Goal: Transaction & Acquisition: Book appointment/travel/reservation

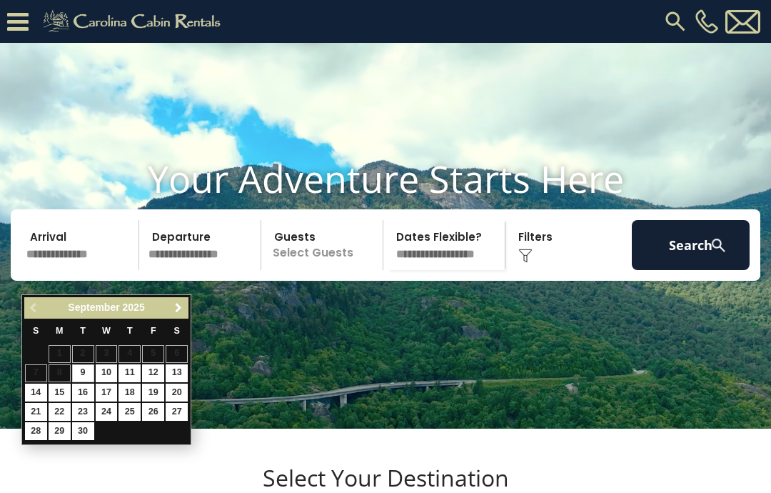
click at [179, 306] on span "Next" at bounding box center [178, 307] width 11 height 11
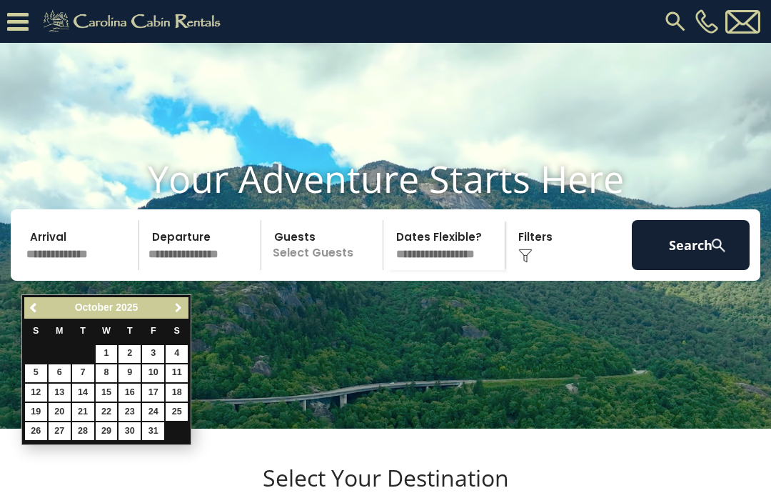
click at [182, 304] on span "Next" at bounding box center [178, 307] width 11 height 11
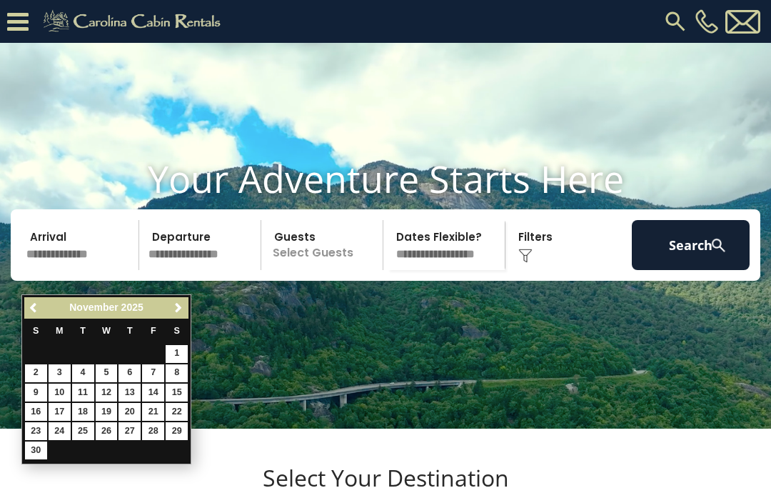
click at [111, 433] on link "26" at bounding box center [107, 431] width 22 height 18
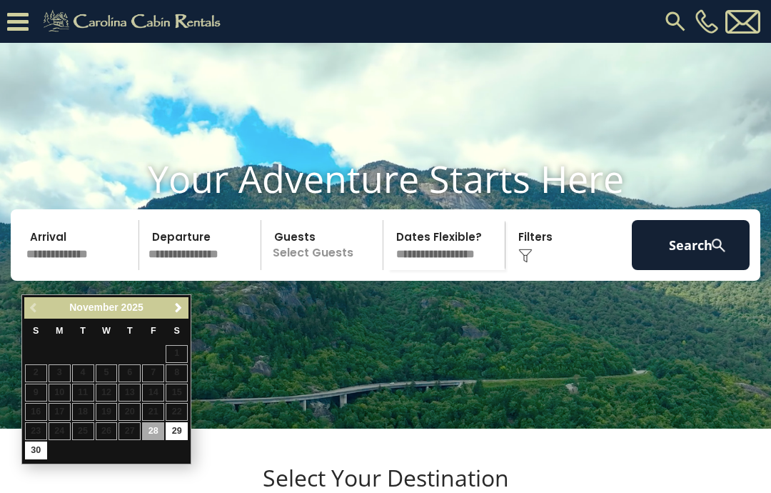
type input "********"
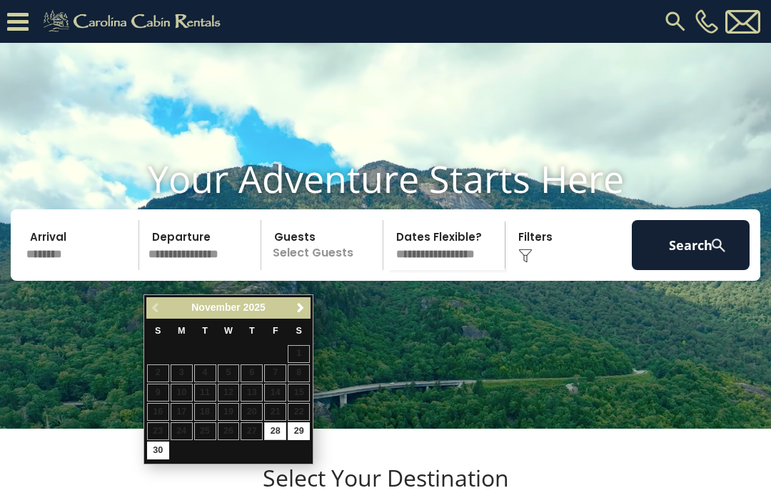
click at [293, 301] on link "Next" at bounding box center [300, 308] width 18 height 18
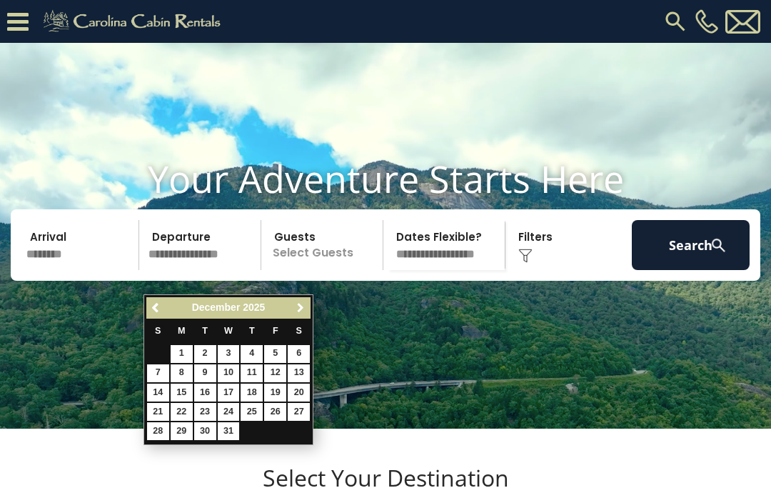
click at [295, 307] on span "Next" at bounding box center [300, 307] width 11 height 11
click at [297, 301] on link "Next" at bounding box center [300, 308] width 18 height 18
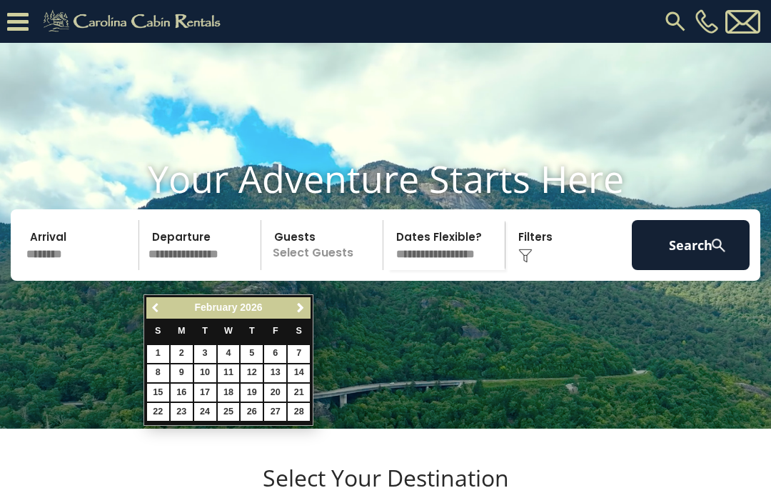
click at [160, 305] on span "Previous" at bounding box center [156, 307] width 11 height 11
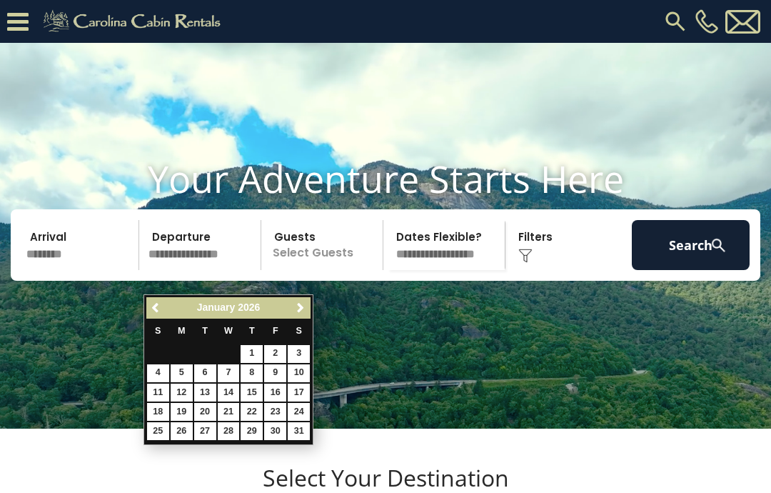
click at [148, 304] on link "Previous" at bounding box center [157, 308] width 18 height 18
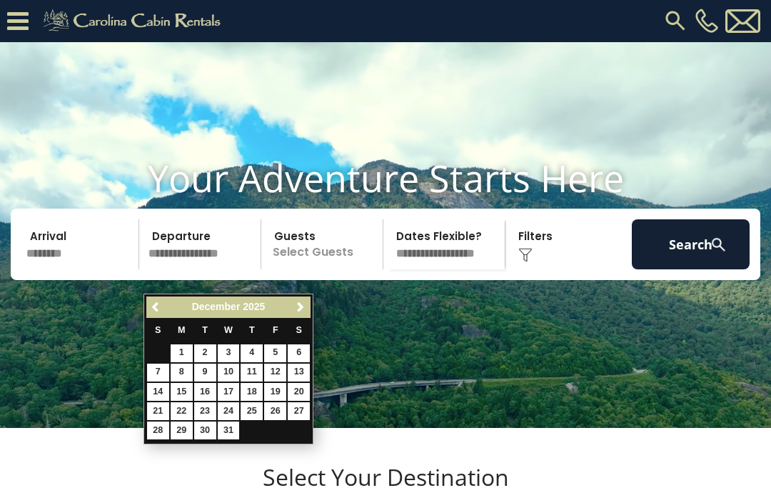
scroll to position [9, 0]
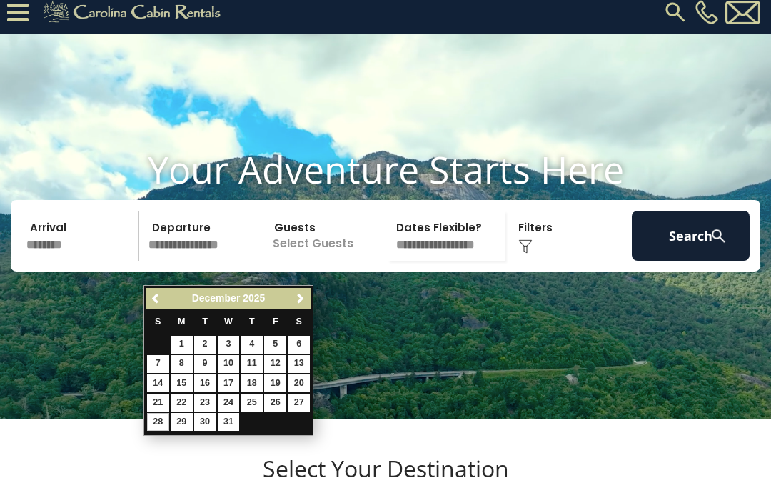
click at [163, 416] on link "28" at bounding box center [158, 422] width 22 height 18
type input "********"
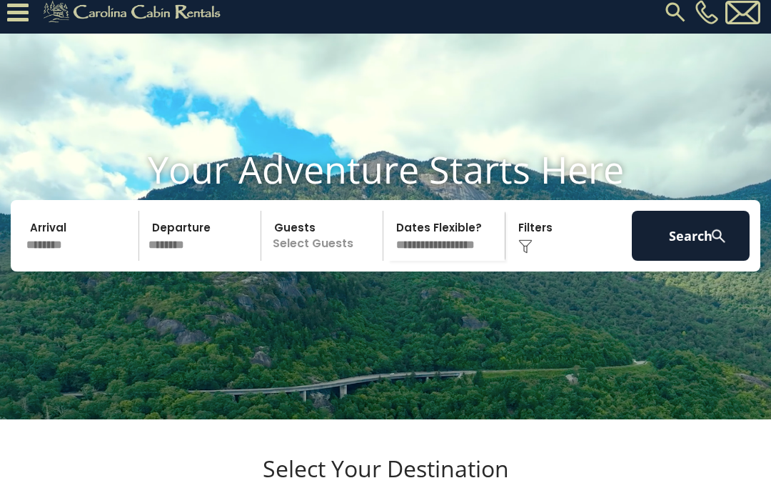
click at [354, 261] on p "Select Guests" at bounding box center [324, 236] width 117 height 50
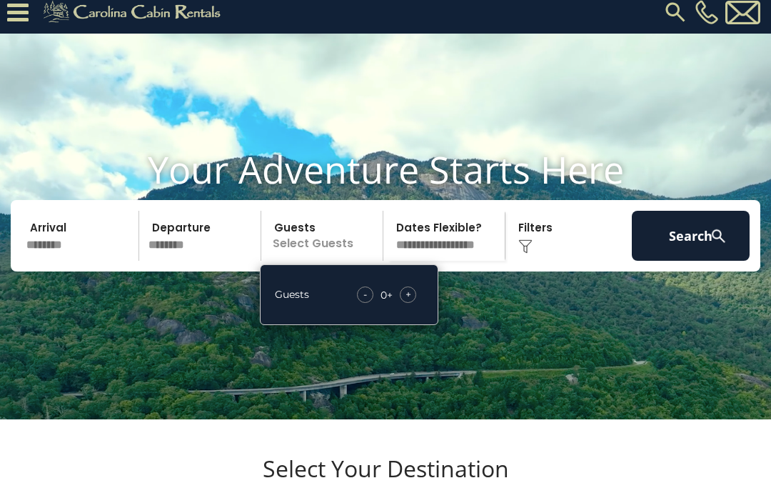
click at [411, 301] on span "+" at bounding box center [409, 294] width 6 height 14
click at [411, 303] on div "+" at bounding box center [408, 294] width 16 height 16
click at [446, 261] on select "**********" at bounding box center [446, 236] width 117 height 50
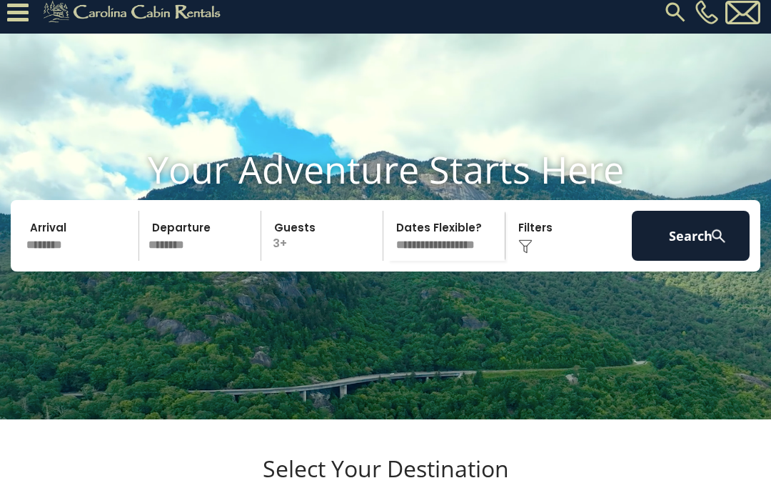
click at [710, 245] on img at bounding box center [719, 236] width 18 height 18
click at [726, 247] on button "Search" at bounding box center [691, 236] width 118 height 50
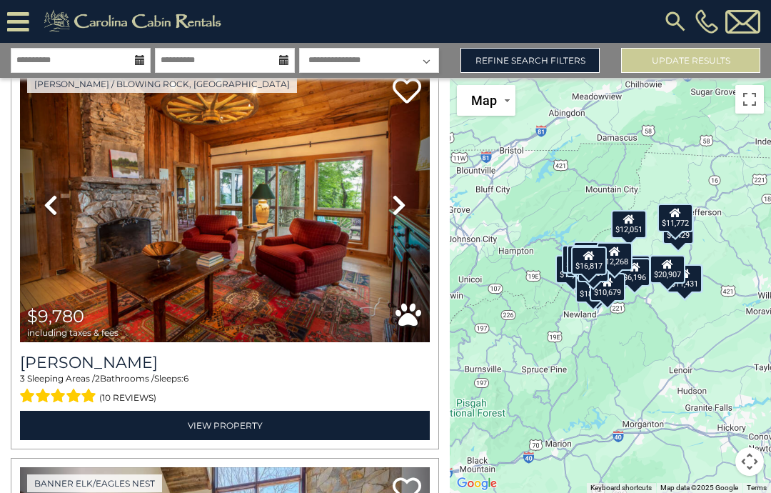
scroll to position [446, 0]
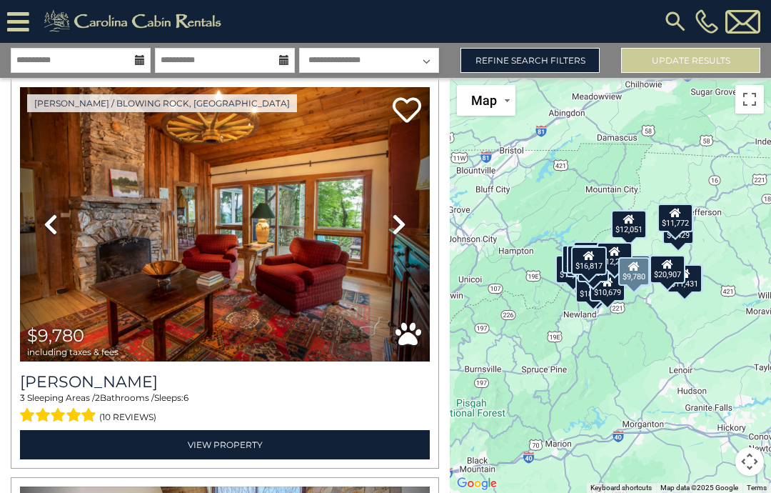
click at [419, 213] on link "Next" at bounding box center [399, 224] width 61 height 275
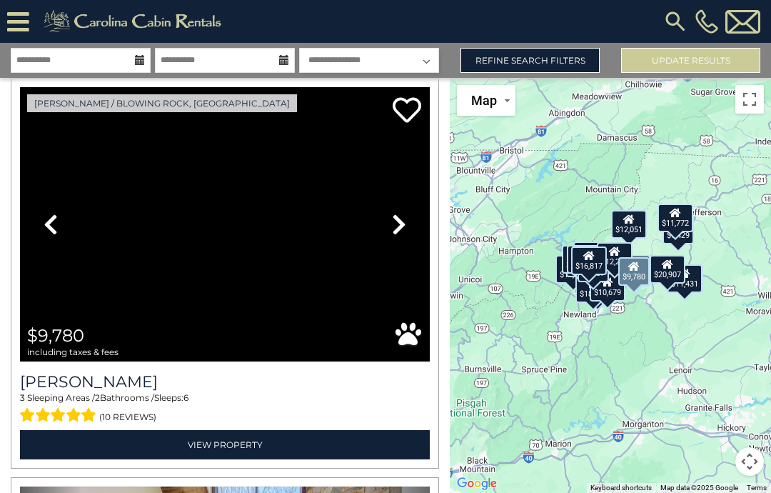
click at [407, 217] on link "Next" at bounding box center [399, 224] width 61 height 275
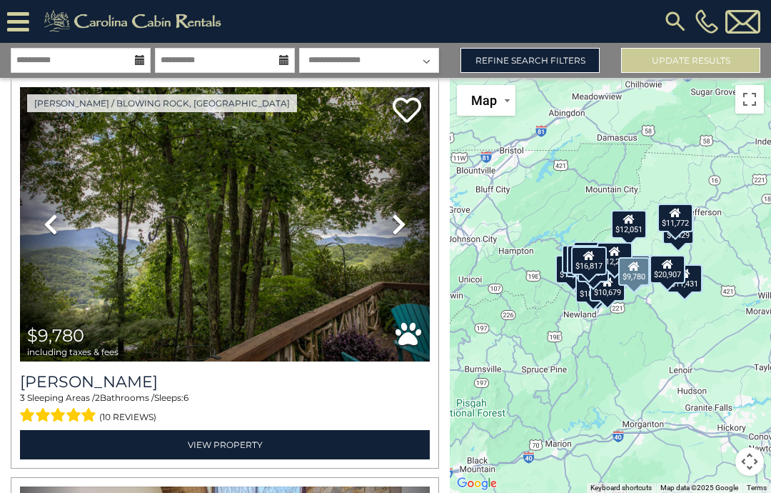
click at [390, 223] on link "Next" at bounding box center [399, 224] width 61 height 275
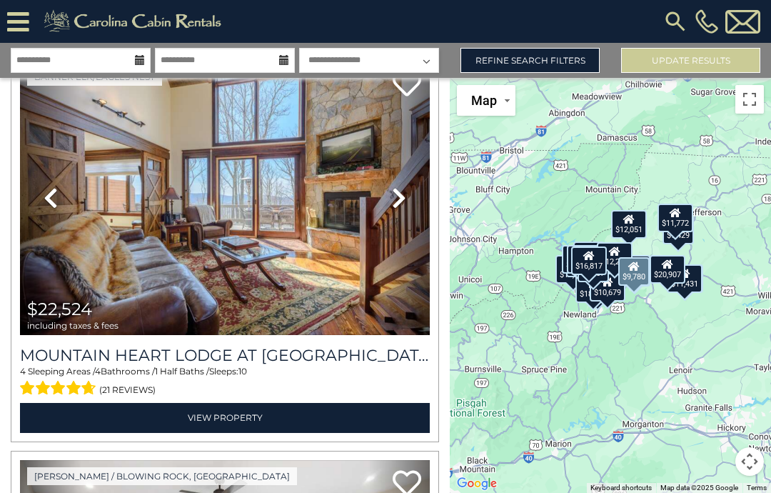
scroll to position [873, 0]
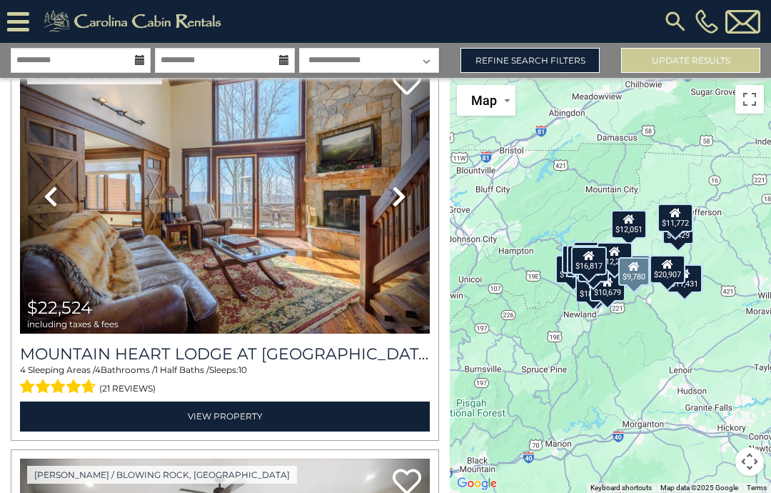
click at [401, 197] on icon at bounding box center [399, 196] width 14 height 23
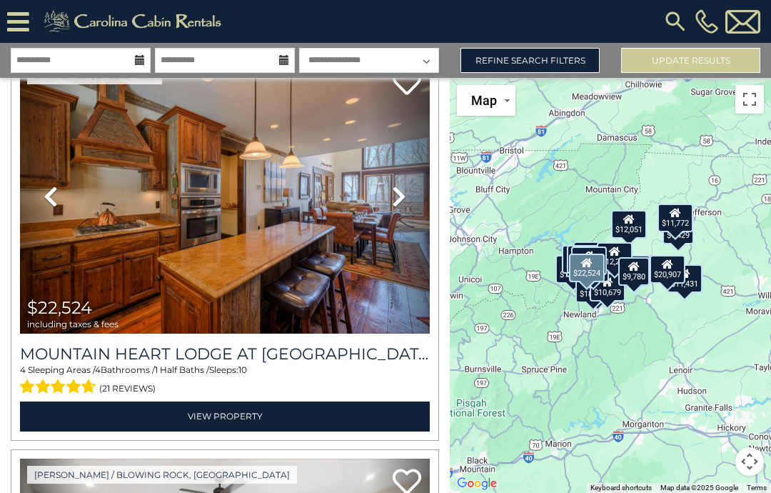
click at [399, 203] on icon at bounding box center [399, 196] width 14 height 23
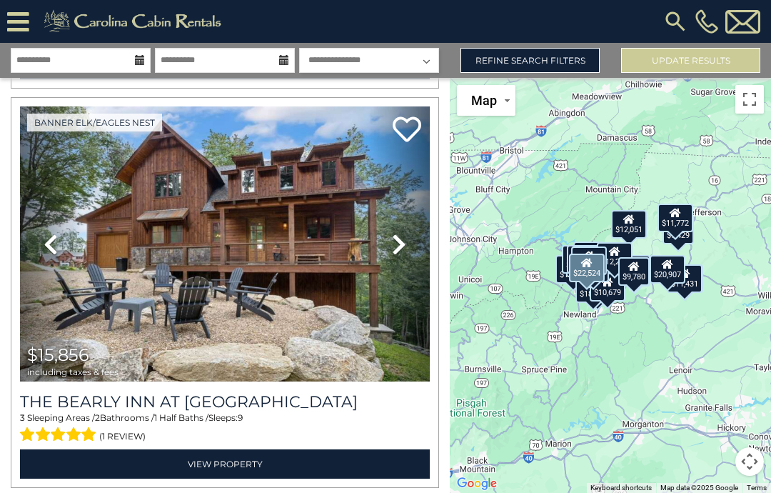
scroll to position [1623, 0]
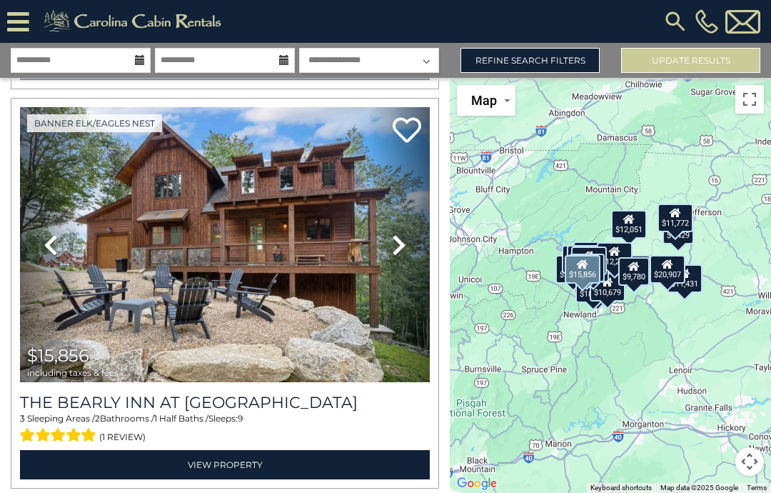
click at [408, 239] on link "Next" at bounding box center [399, 244] width 61 height 275
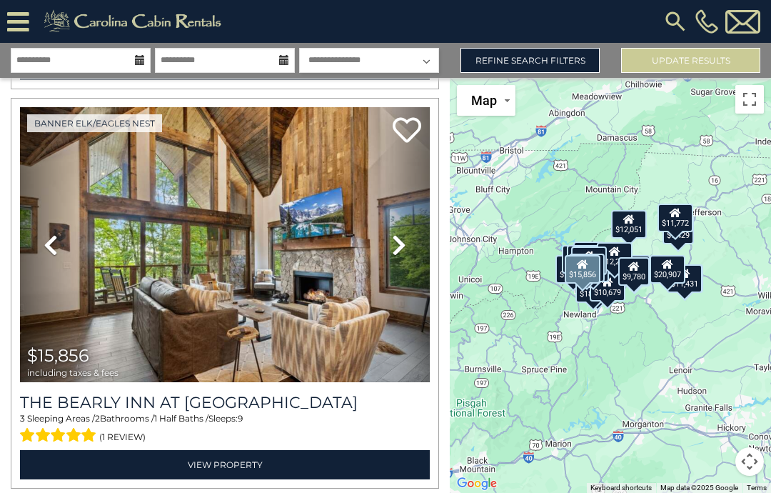
click at [401, 244] on icon at bounding box center [399, 245] width 14 height 23
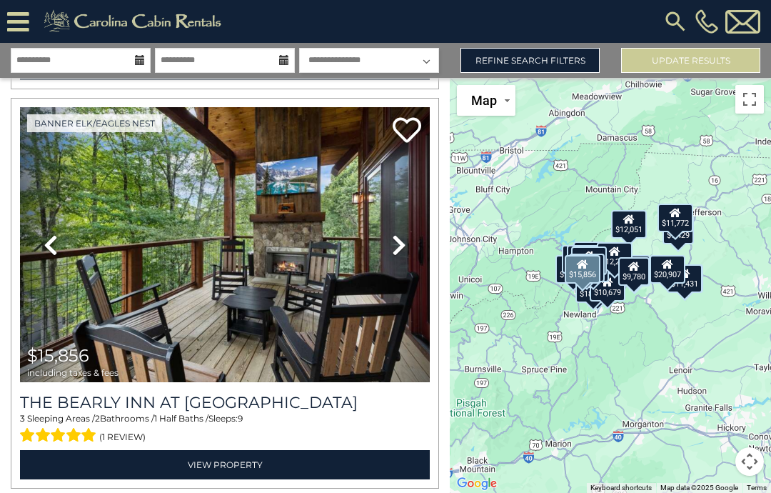
click at [402, 249] on icon at bounding box center [399, 245] width 14 height 23
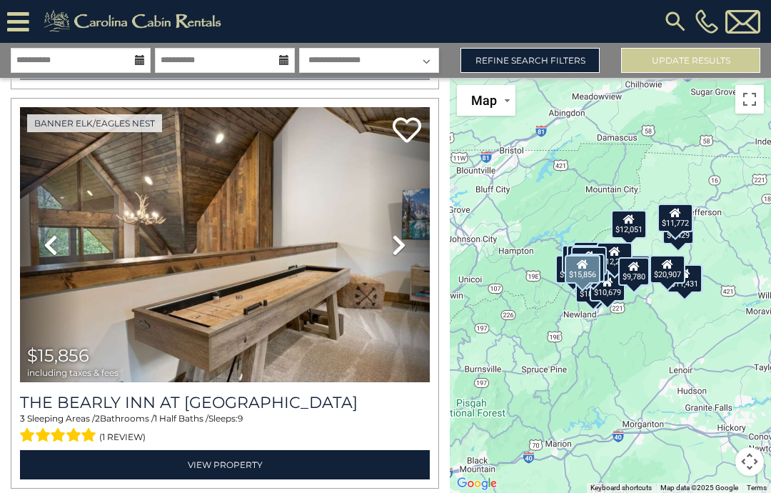
click at [399, 246] on icon at bounding box center [399, 245] width 14 height 23
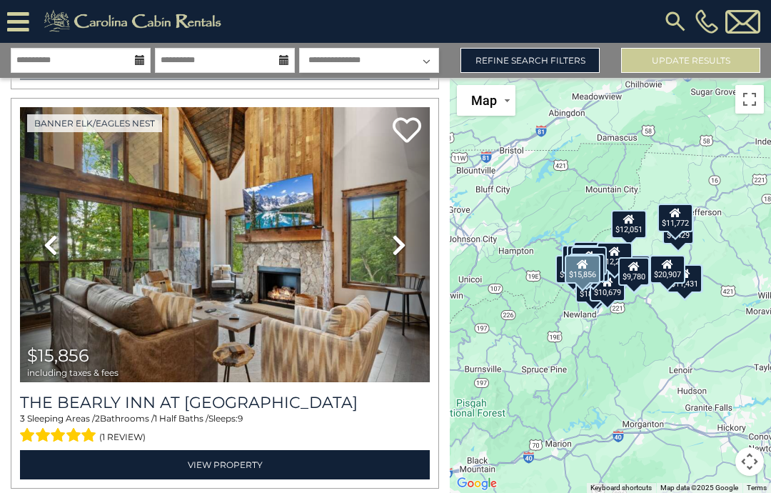
click at [401, 249] on icon at bounding box center [399, 245] width 14 height 23
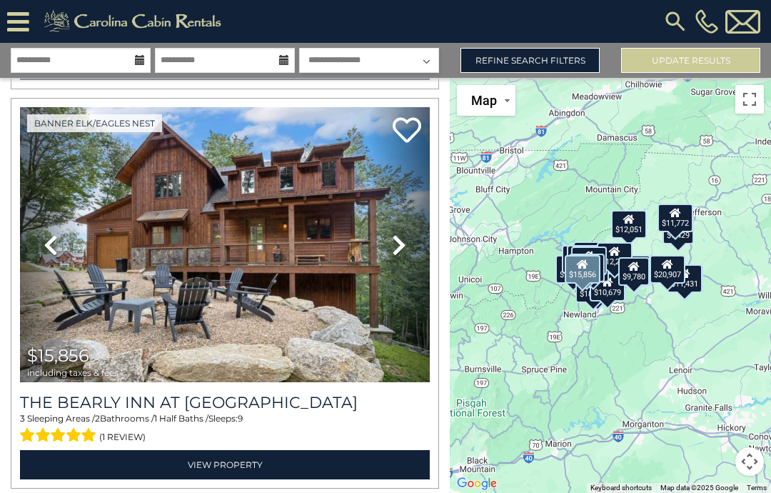
click at [399, 249] on icon at bounding box center [399, 245] width 14 height 23
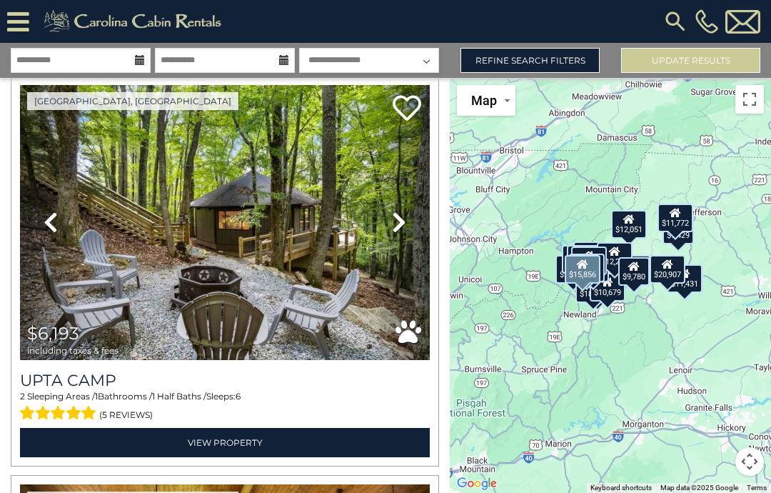
scroll to position [2450, 0]
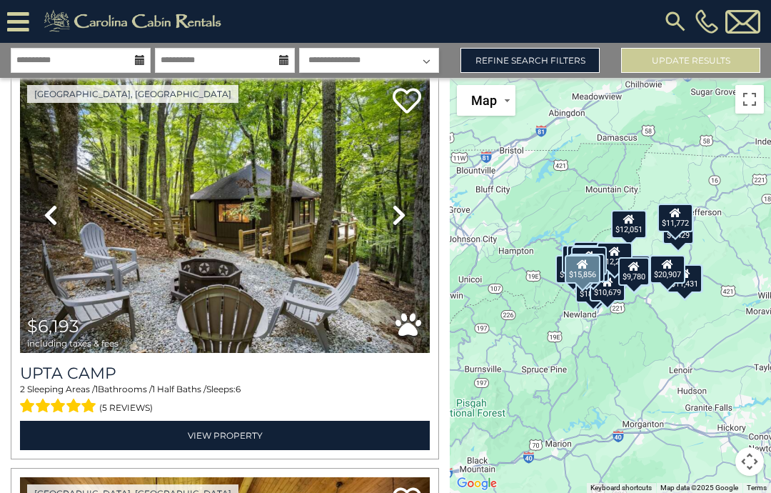
click at [402, 219] on icon at bounding box center [399, 215] width 14 height 23
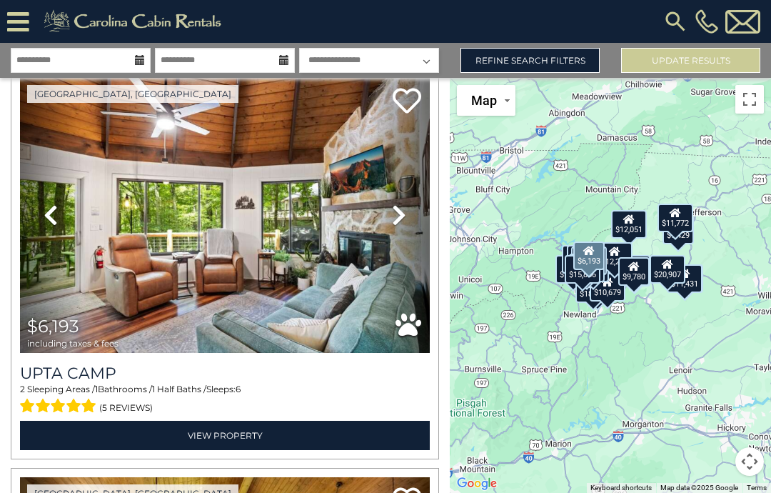
click at [402, 220] on icon at bounding box center [399, 215] width 14 height 23
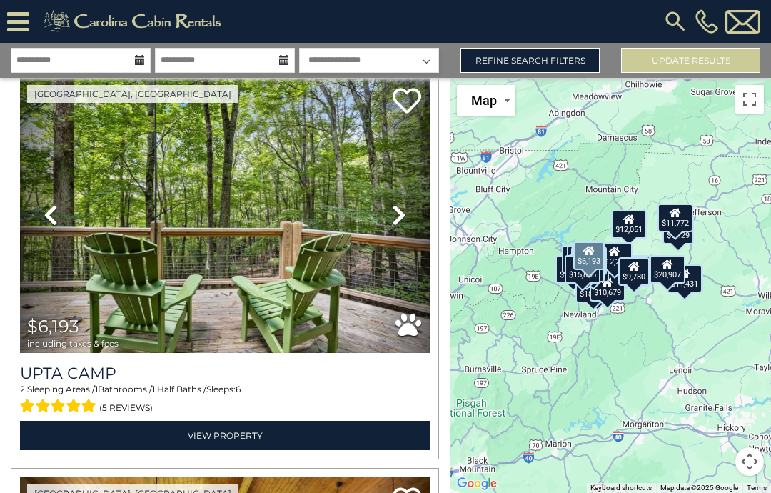
click at [402, 219] on icon at bounding box center [399, 215] width 14 height 23
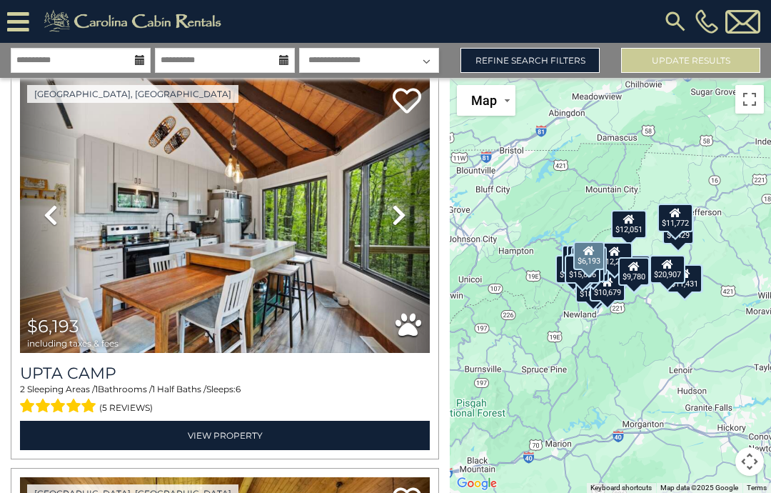
click at [400, 224] on icon at bounding box center [399, 215] width 14 height 23
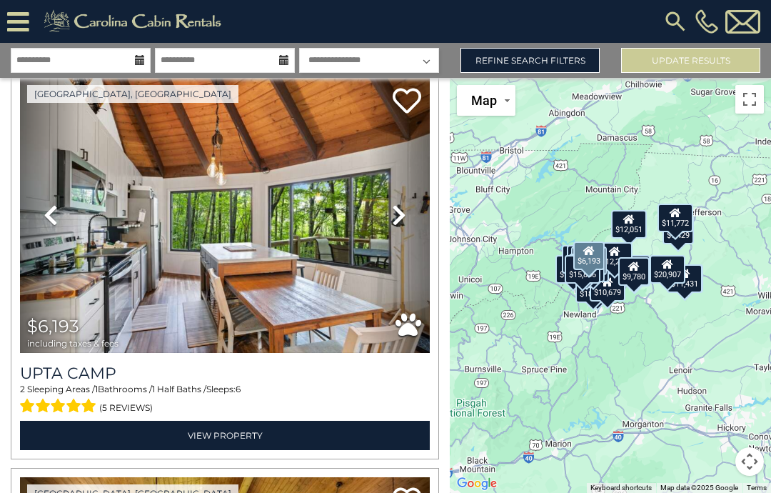
click at [401, 222] on icon at bounding box center [399, 215] width 14 height 23
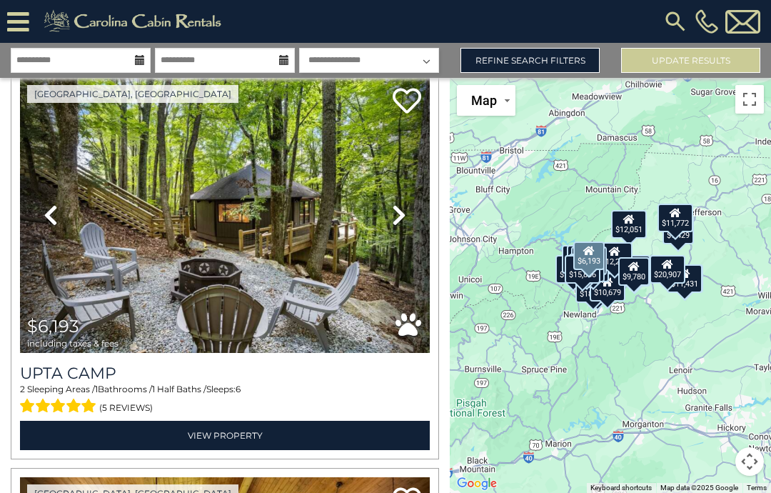
click at [392, 225] on icon at bounding box center [399, 215] width 14 height 23
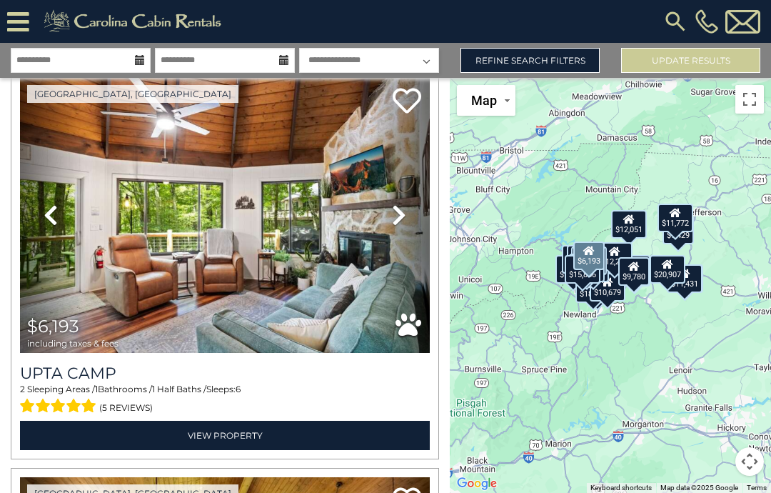
click at [104, 377] on h3 "Upta Camp" at bounding box center [225, 373] width 410 height 19
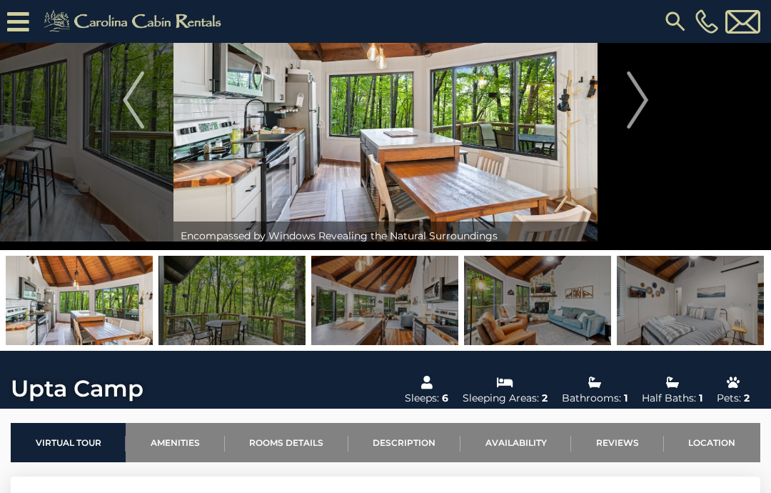
scroll to position [91, 0]
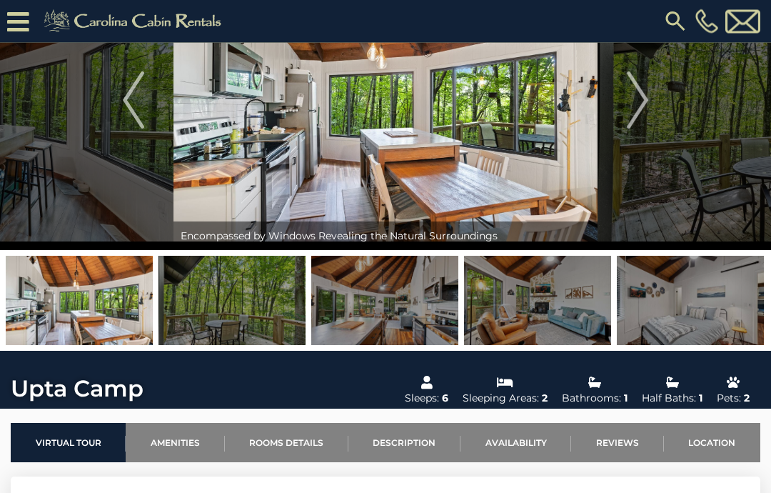
click at [576, 309] on img at bounding box center [537, 300] width 147 height 89
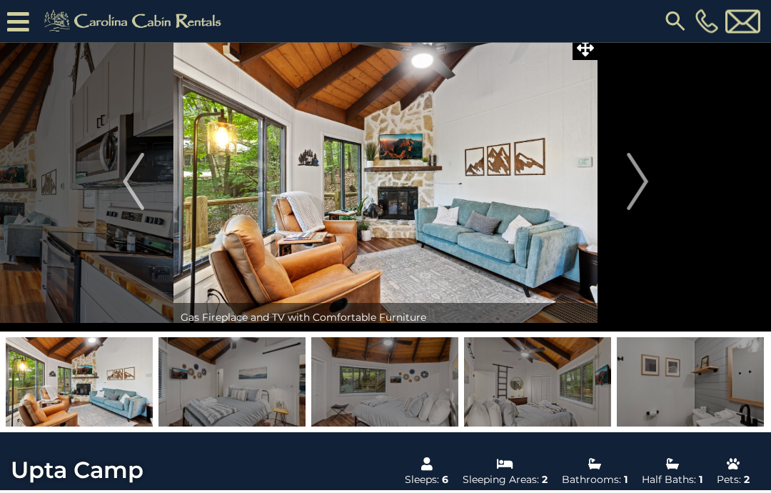
scroll to position [0, 0]
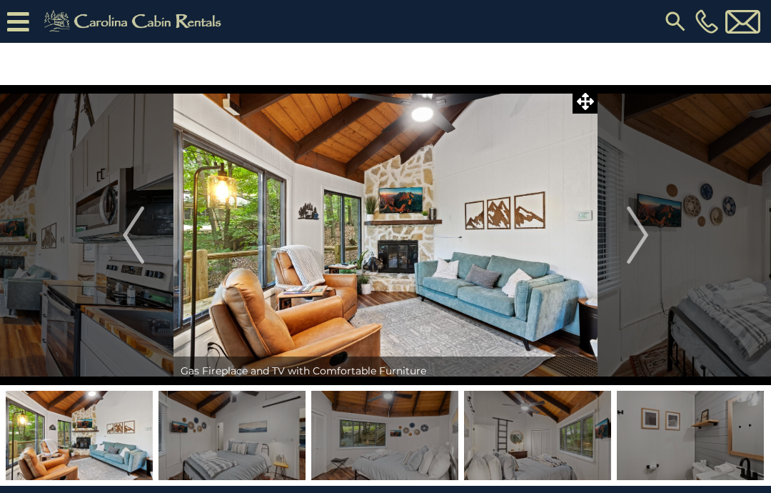
click at [251, 437] on img at bounding box center [232, 435] width 147 height 89
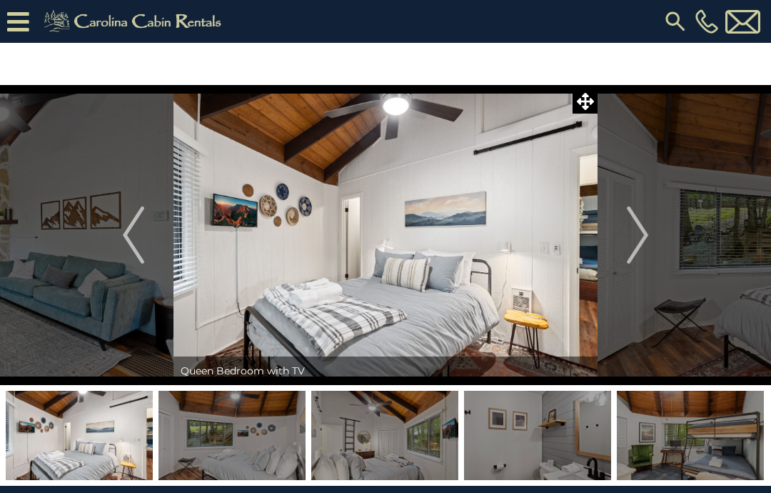
click at [294, 436] on img at bounding box center [232, 435] width 147 height 89
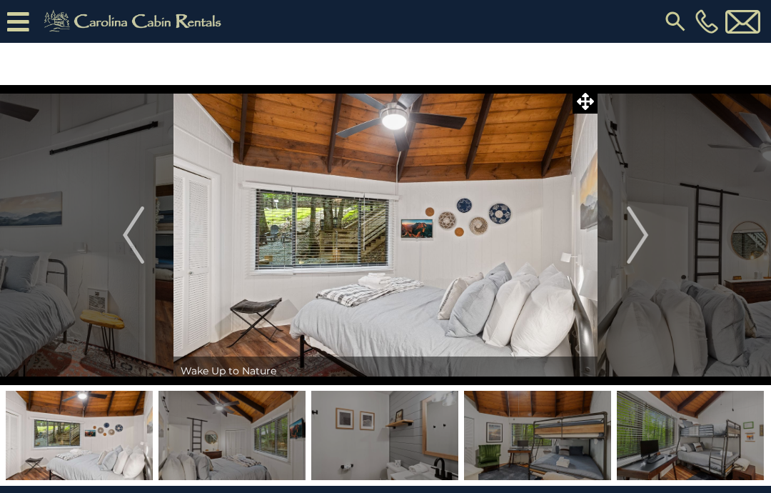
click at [553, 449] on img at bounding box center [537, 435] width 147 height 89
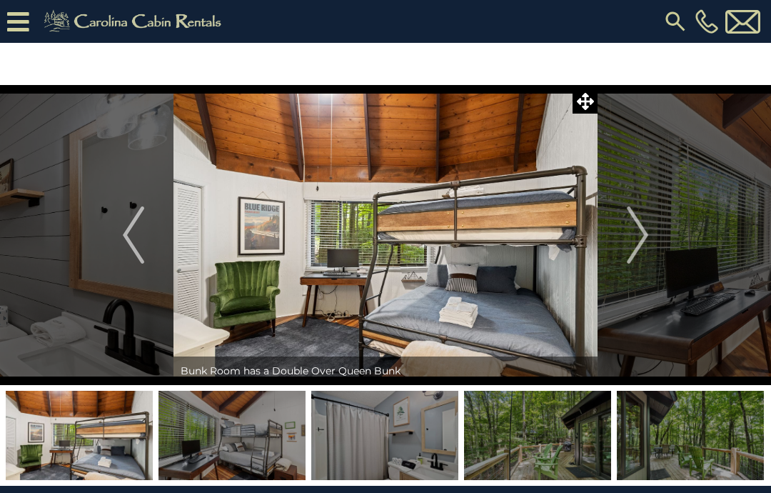
click at [585, 440] on img at bounding box center [537, 435] width 147 height 89
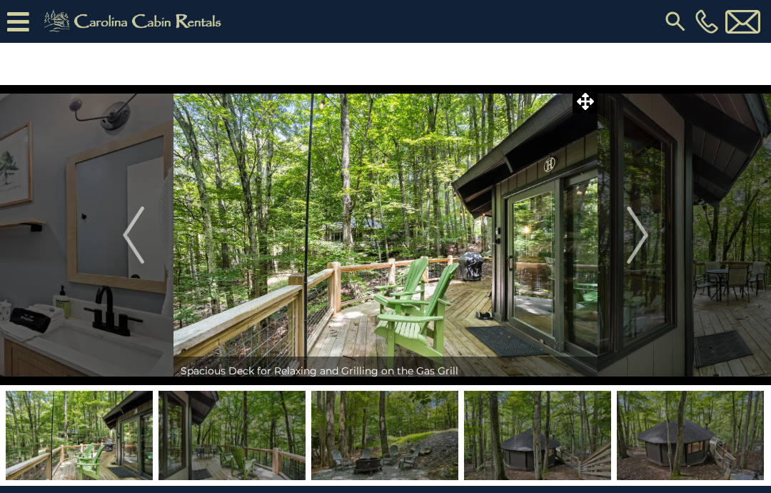
click at [254, 458] on img at bounding box center [232, 435] width 147 height 89
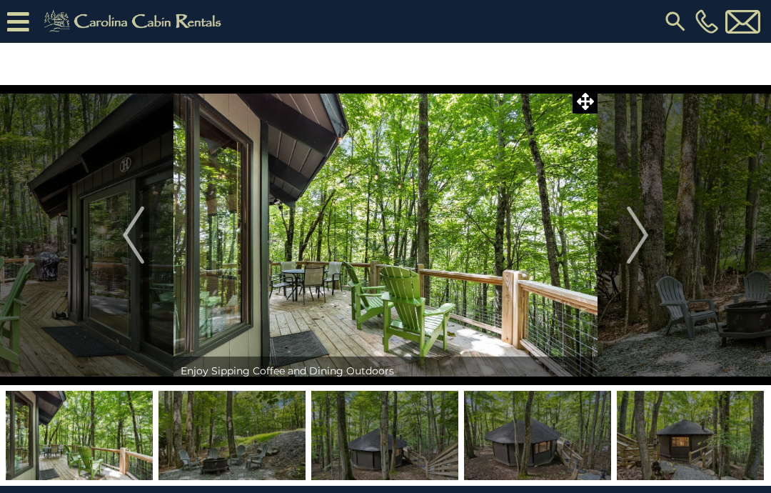
click at [284, 456] on img at bounding box center [232, 435] width 147 height 89
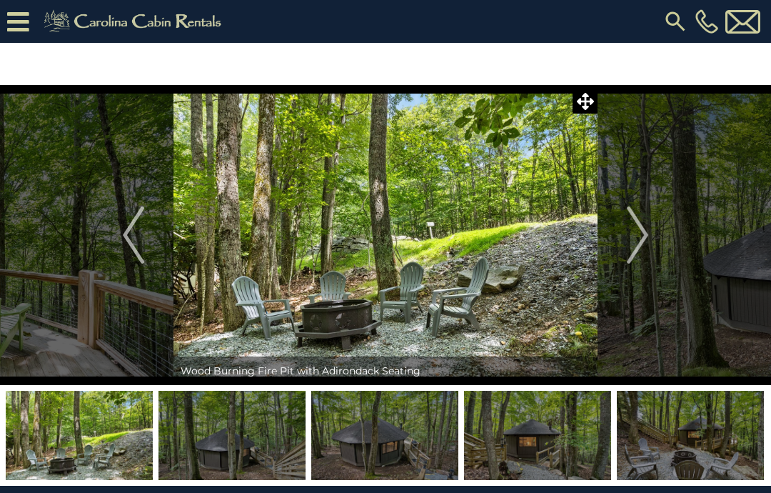
click at [294, 443] on img at bounding box center [232, 435] width 147 height 89
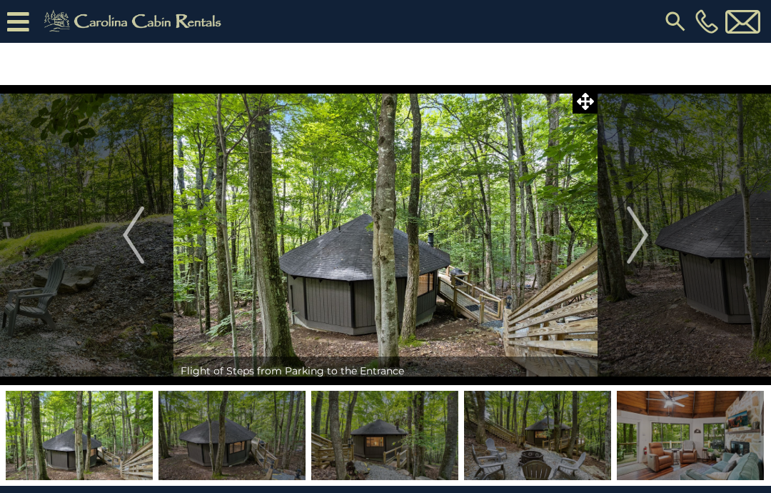
click at [292, 461] on img at bounding box center [232, 435] width 147 height 89
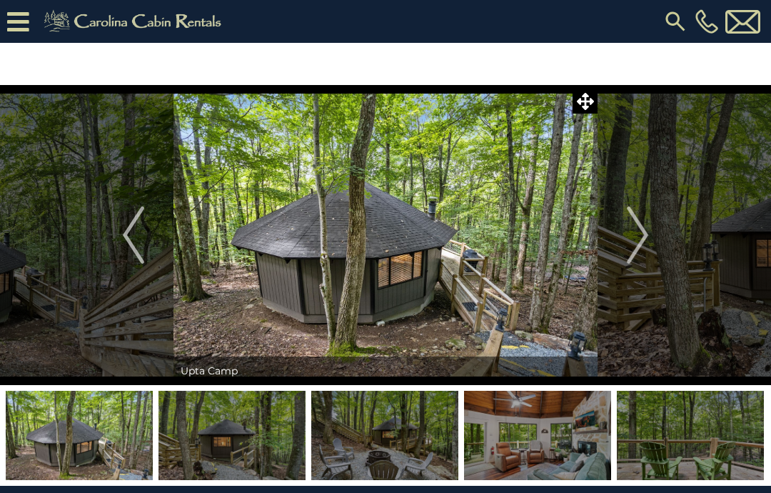
click at [368, 463] on img at bounding box center [384, 435] width 147 height 89
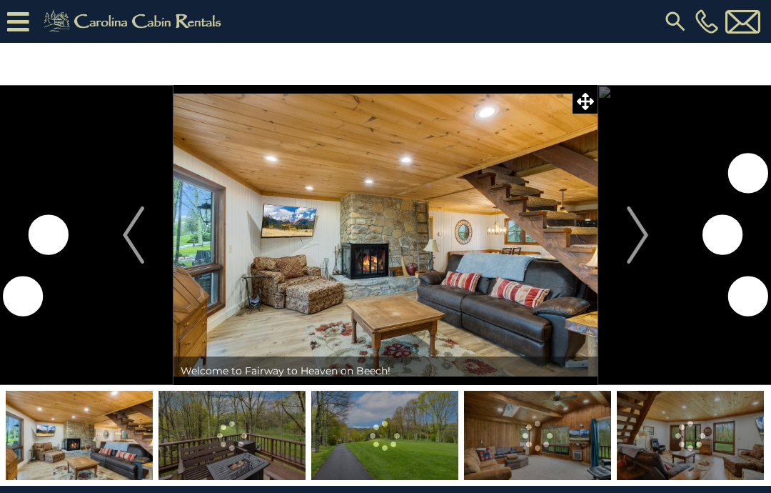
click at [184, 451] on img at bounding box center [232, 435] width 147 height 89
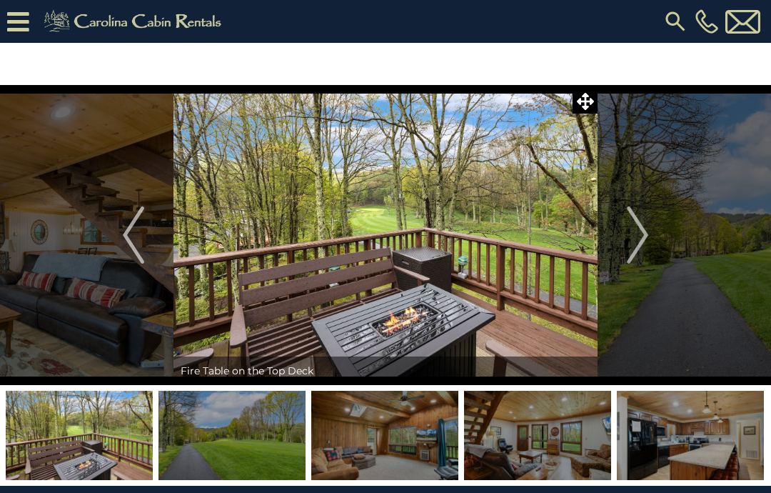
click at [239, 458] on img at bounding box center [232, 435] width 147 height 89
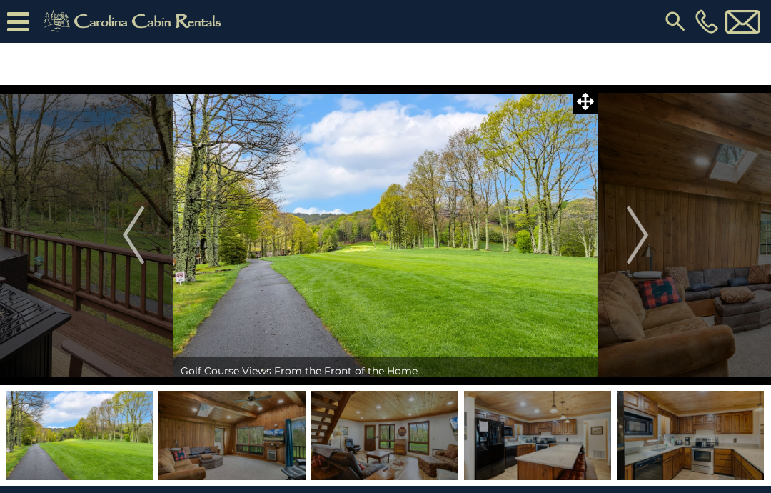
click at [365, 428] on img at bounding box center [384, 435] width 147 height 89
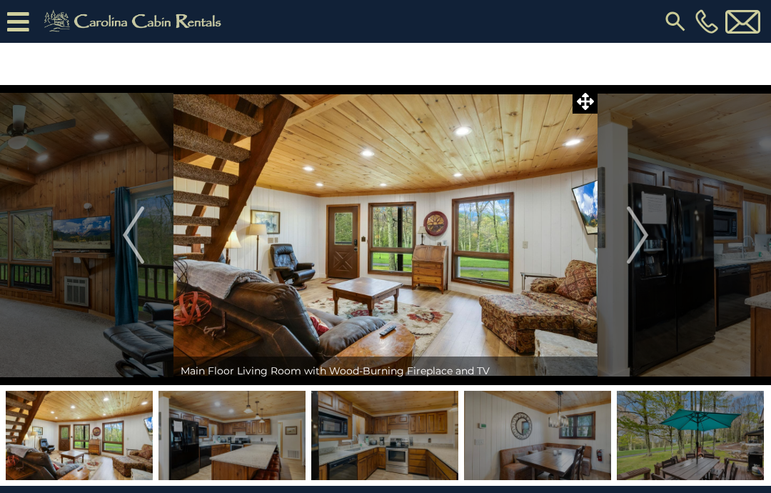
click at [366, 444] on img at bounding box center [384, 435] width 147 height 89
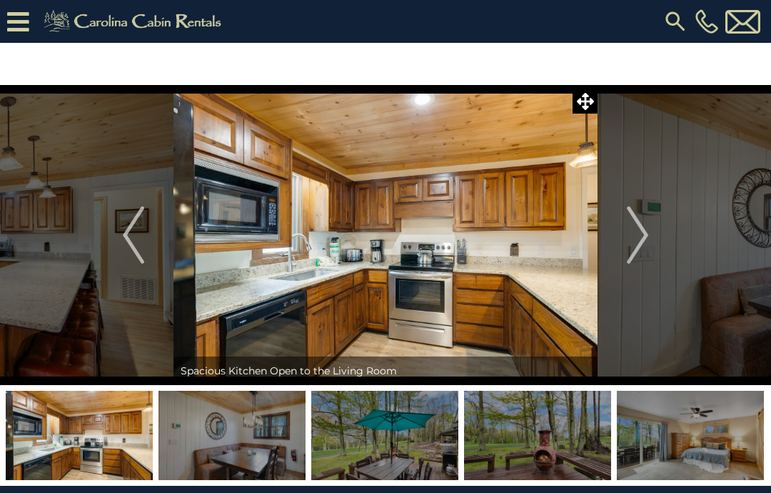
click at [349, 433] on img at bounding box center [384, 435] width 147 height 89
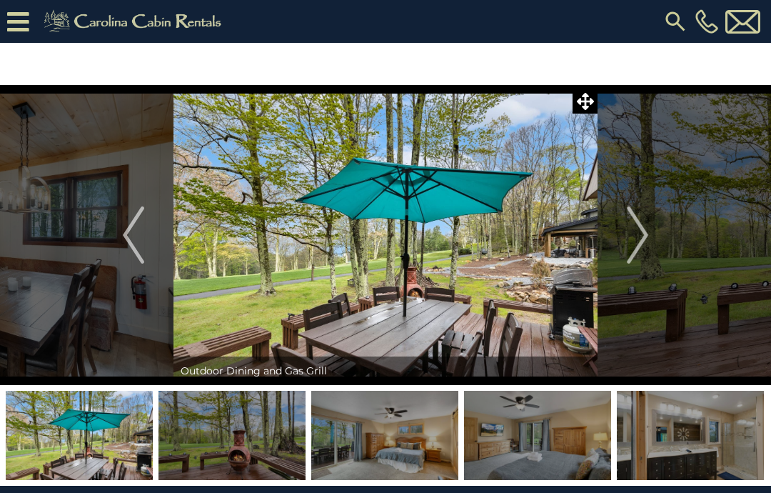
click at [348, 439] on img at bounding box center [384, 435] width 147 height 89
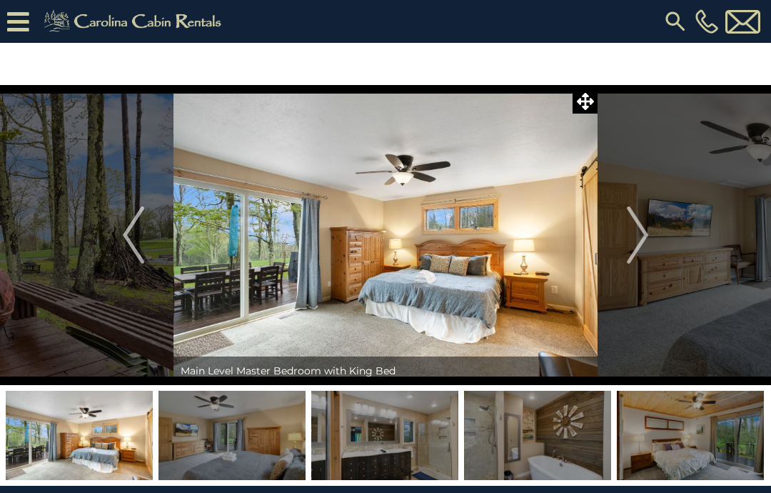
click at [346, 446] on img at bounding box center [384, 435] width 147 height 89
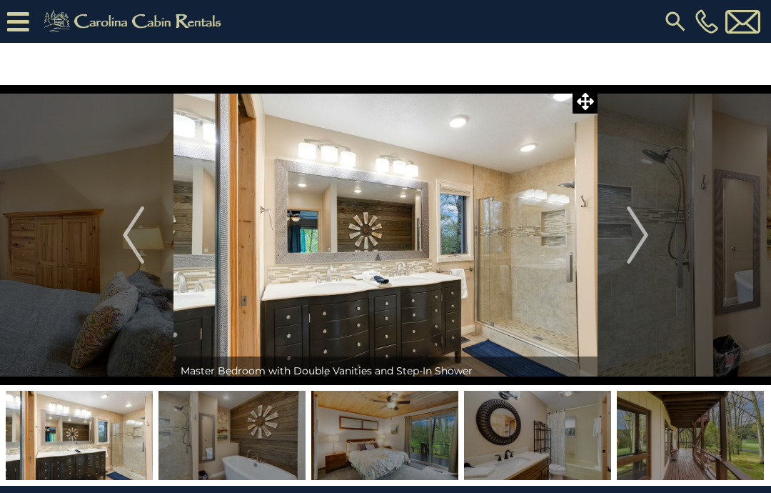
click at [334, 443] on img at bounding box center [384, 435] width 147 height 89
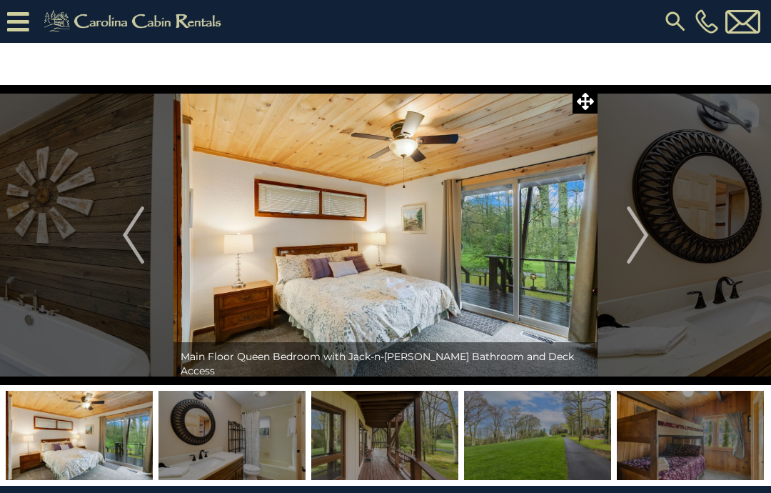
click at [327, 439] on img at bounding box center [384, 435] width 147 height 89
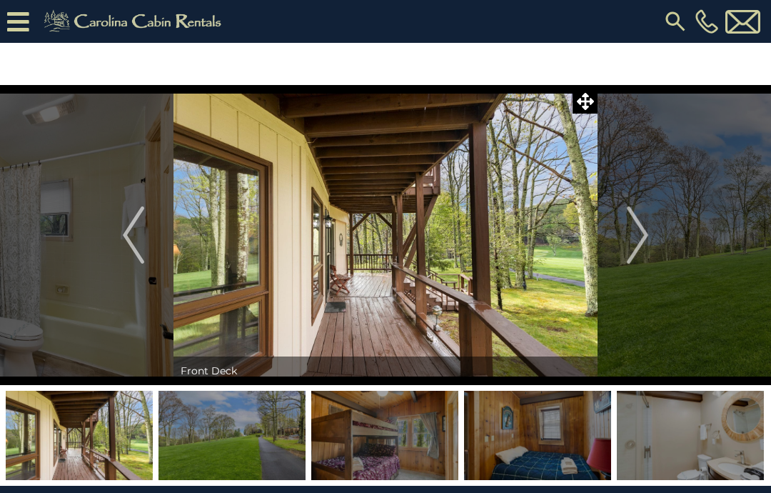
click at [332, 441] on img at bounding box center [384, 435] width 147 height 89
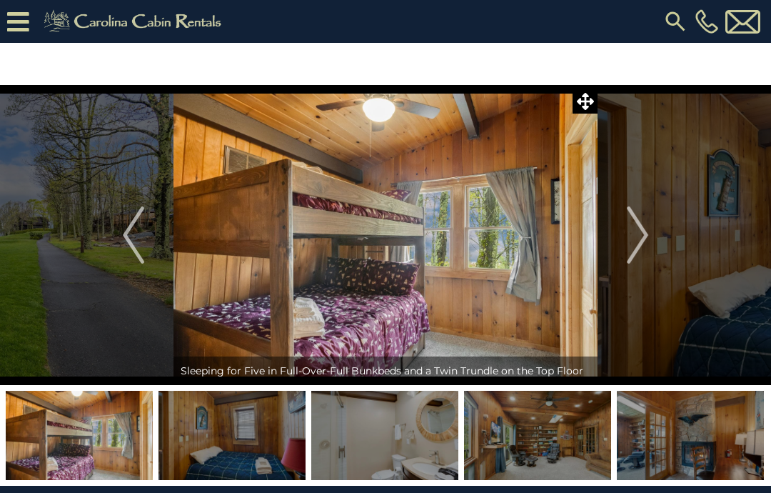
click at [263, 429] on img at bounding box center [232, 435] width 147 height 89
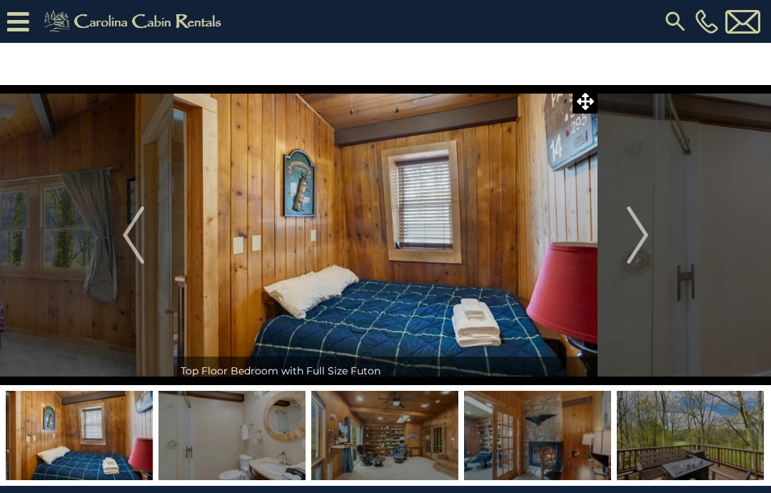
click at [313, 435] on img at bounding box center [384, 435] width 147 height 89
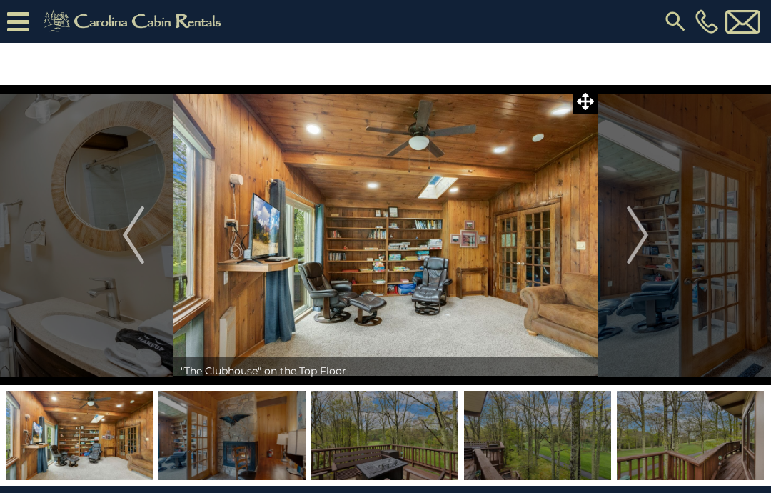
click at [352, 444] on img at bounding box center [384, 435] width 147 height 89
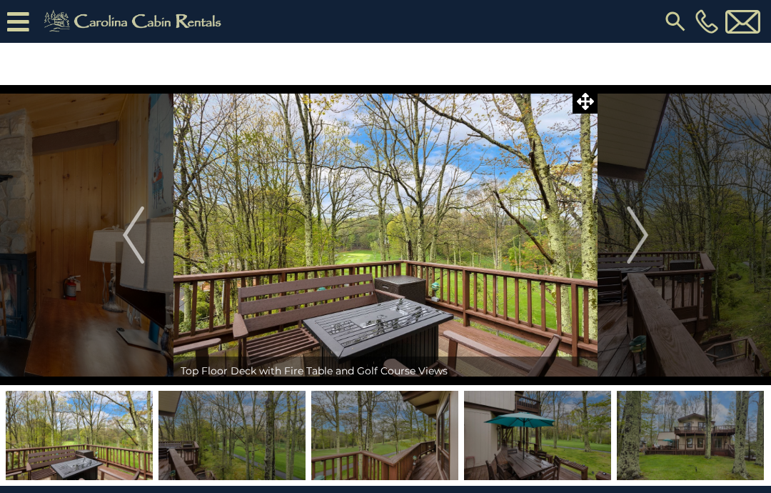
click at [357, 441] on img at bounding box center [384, 435] width 147 height 89
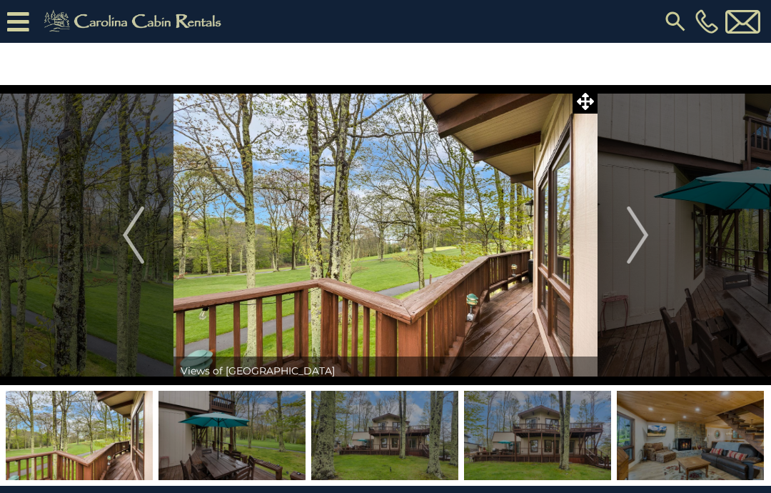
click at [349, 436] on img at bounding box center [384, 435] width 147 height 89
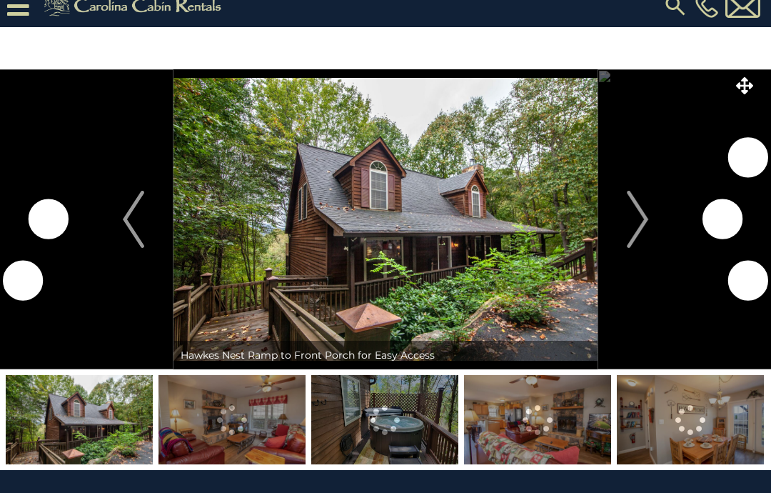
scroll to position [16, 0]
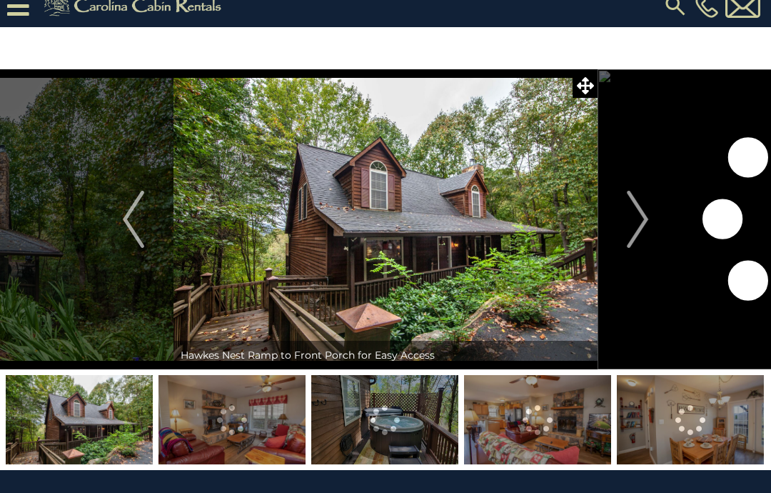
click at [197, 421] on img at bounding box center [232, 419] width 147 height 89
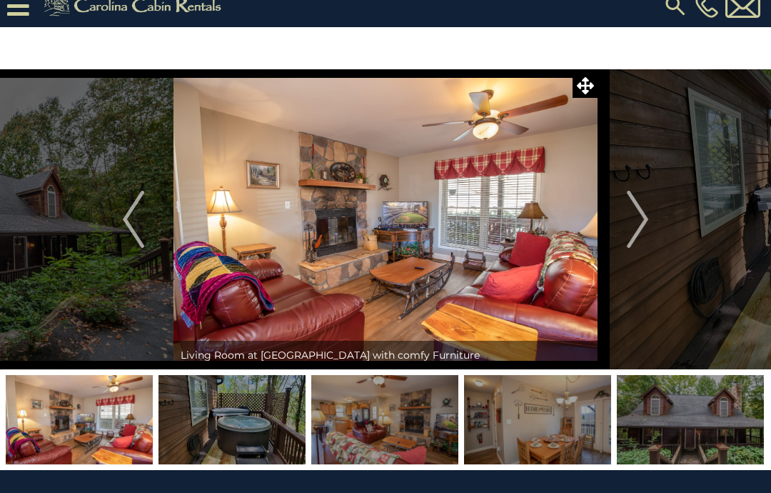
click at [214, 411] on img at bounding box center [232, 419] width 147 height 89
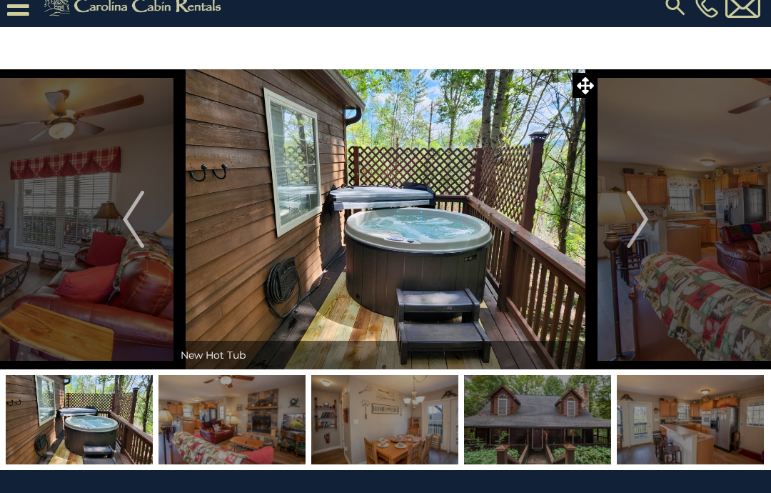
click at [370, 429] on img at bounding box center [384, 419] width 147 height 89
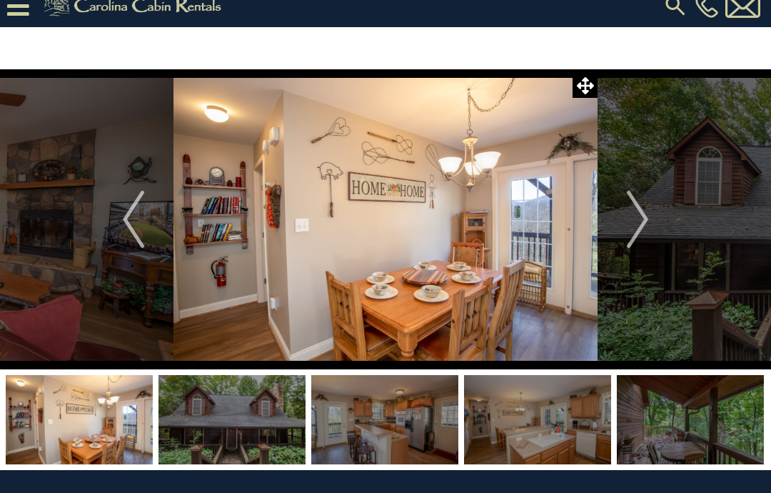
click at [488, 416] on img at bounding box center [537, 419] width 147 height 89
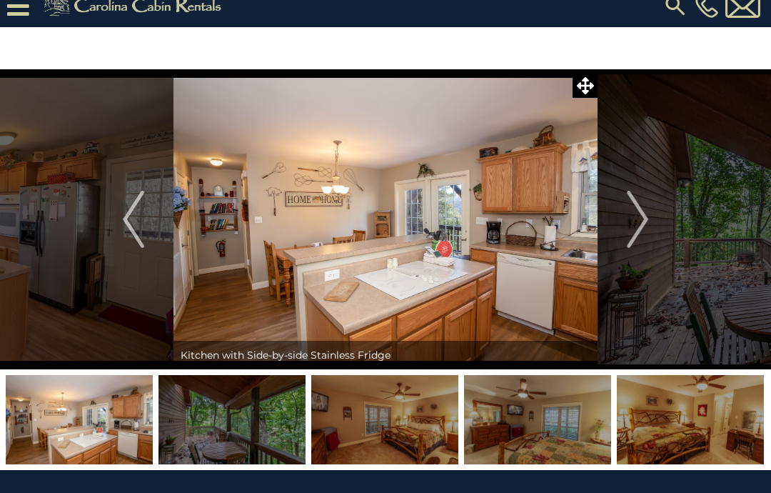
click at [512, 401] on img at bounding box center [537, 419] width 147 height 89
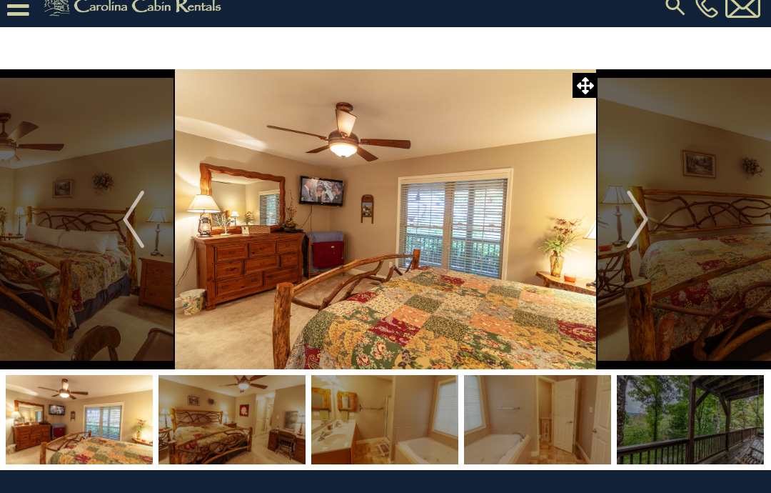
click at [394, 426] on img at bounding box center [384, 419] width 147 height 89
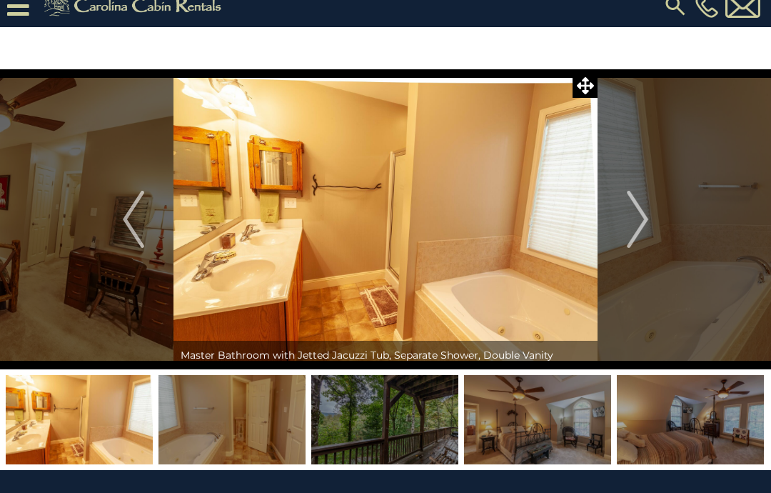
click at [411, 417] on img at bounding box center [384, 419] width 147 height 89
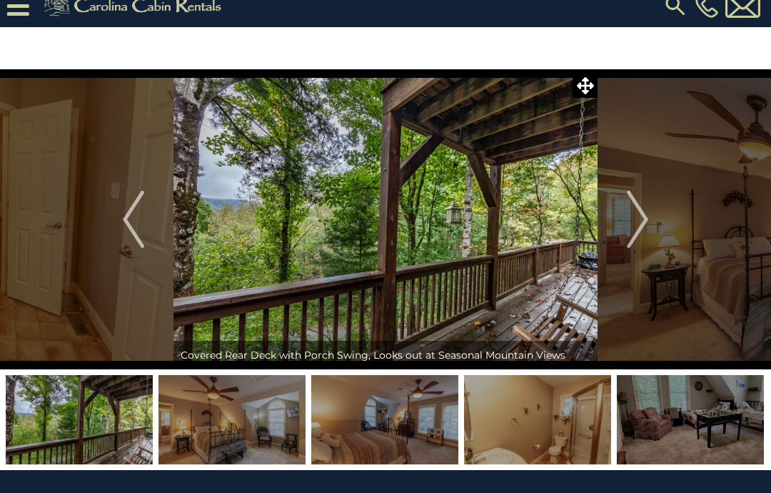
click at [416, 411] on img at bounding box center [384, 419] width 147 height 89
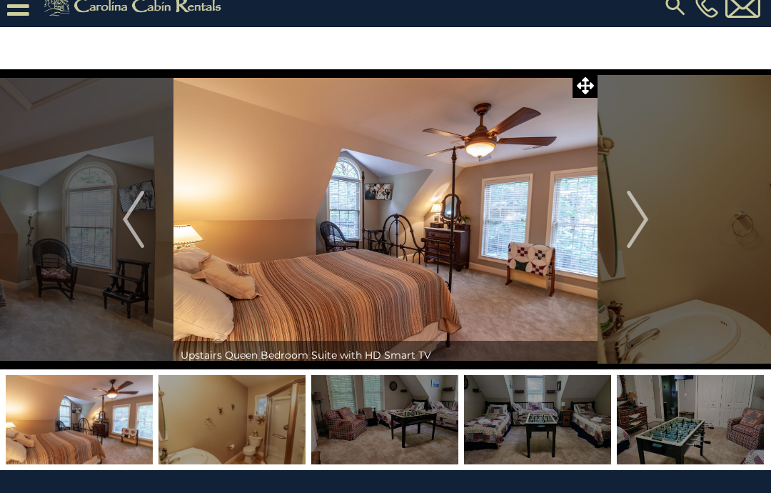
click at [396, 416] on img at bounding box center [384, 419] width 147 height 89
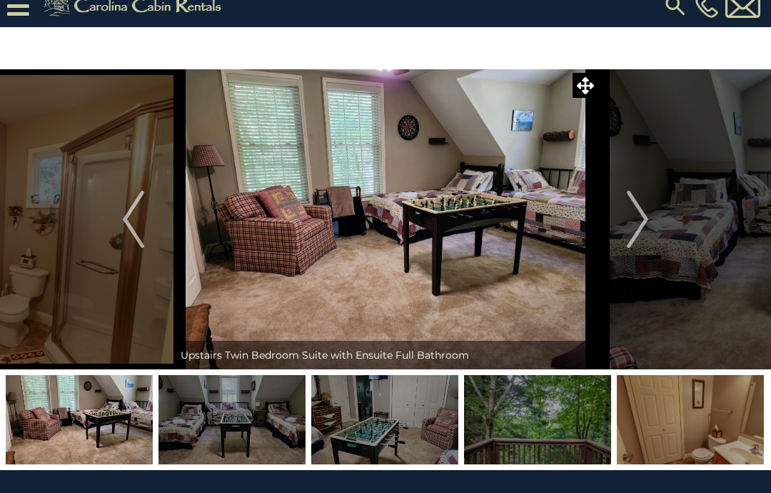
click at [379, 436] on img at bounding box center [384, 419] width 147 height 89
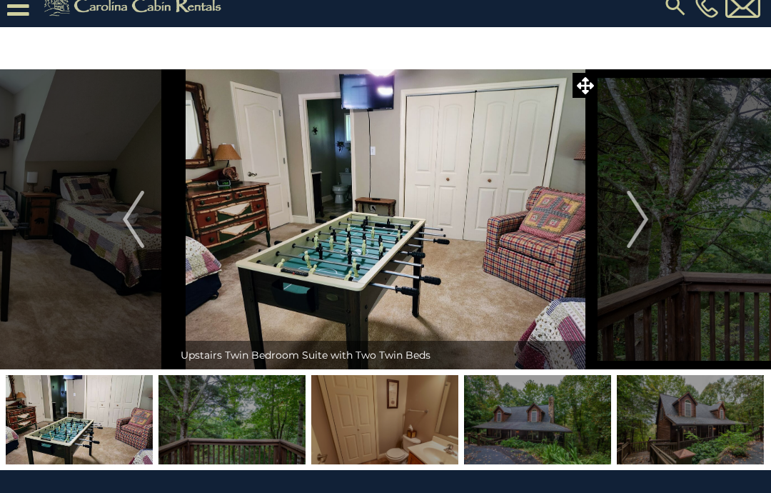
click at [394, 435] on img at bounding box center [384, 419] width 147 height 89
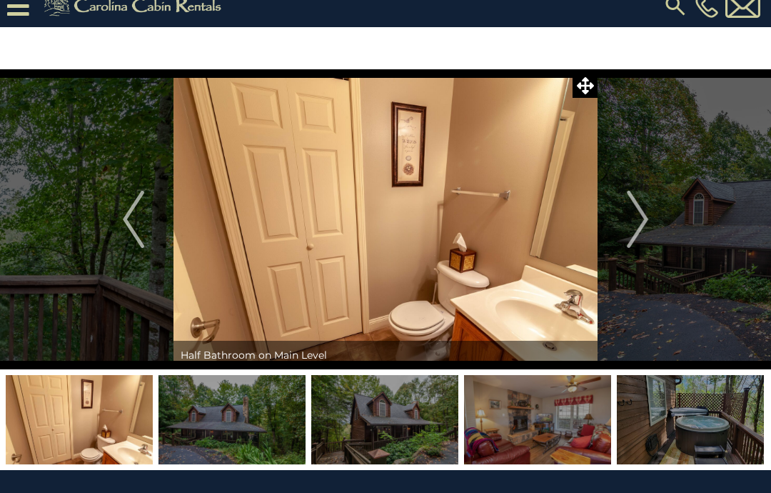
click at [401, 429] on img at bounding box center [384, 419] width 147 height 89
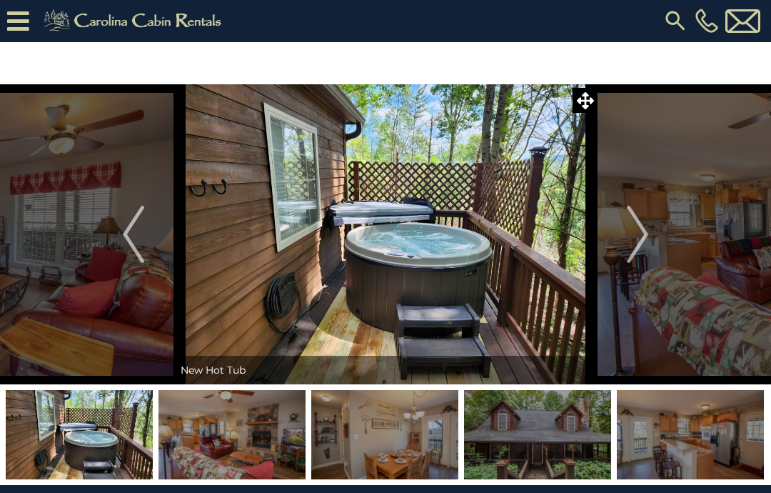
scroll to position [5, 0]
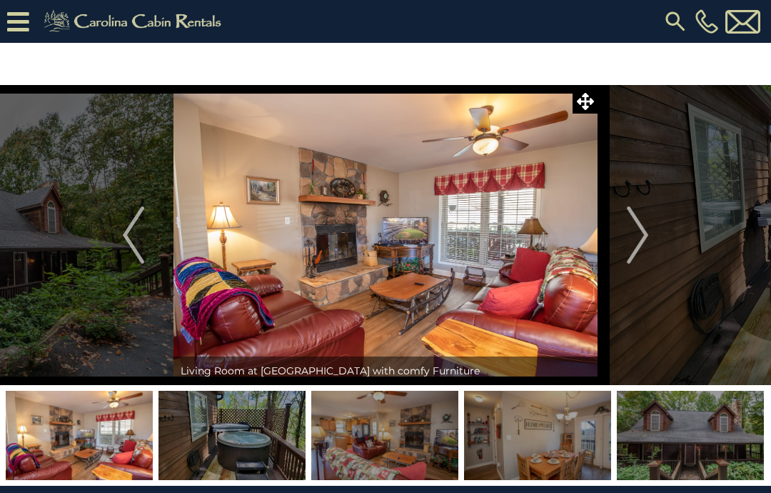
click at [668, 450] on img at bounding box center [690, 435] width 147 height 89
